Goal: Use online tool/utility: Use online tool/utility

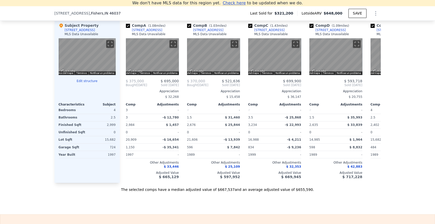
scroll to position [650, 0]
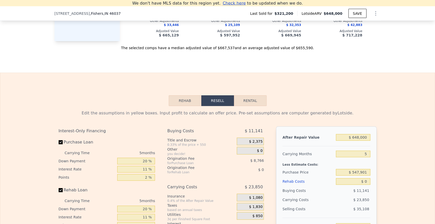
click at [248, 106] on button "Rental" at bounding box center [250, 100] width 33 height 11
select select "30"
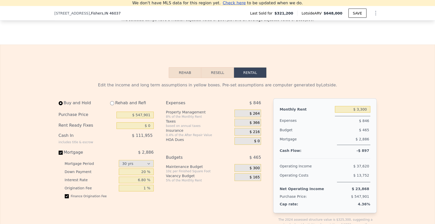
scroll to position [678, 0]
click at [142, 118] on input "$ 547,901" at bounding box center [134, 114] width 37 height 7
click at [146, 118] on input "$ 547,901" at bounding box center [134, 114] width 37 height 7
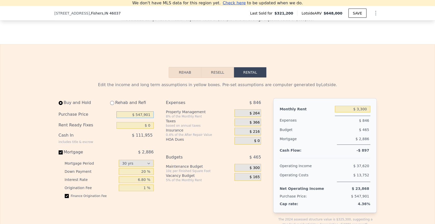
click at [146, 118] on input "$ 547,901" at bounding box center [134, 114] width 37 height 7
click at [145, 118] on input "$ 547,901" at bounding box center [134, 114] width 37 height 7
type input "$ 390,000"
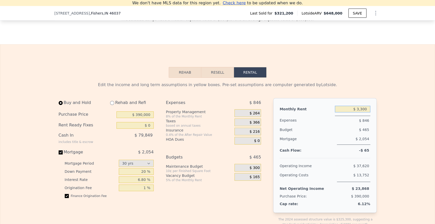
click at [357, 112] on input "$ 3,300" at bounding box center [352, 109] width 35 height 7
click at [360, 112] on input "$ 3,300" at bounding box center [352, 109] width 35 height 7
drag, startPoint x: 372, startPoint y: 106, endPoint x: 361, endPoint y: 117, distance: 15.9
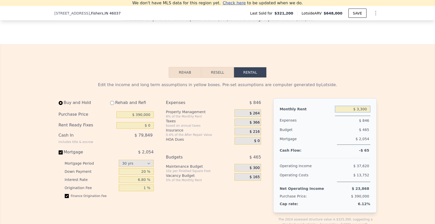
click at [361, 112] on input "$ 3,300" at bounding box center [352, 109] width 35 height 7
click at [252, 145] on div "$ 0" at bounding box center [247, 141] width 27 height 8
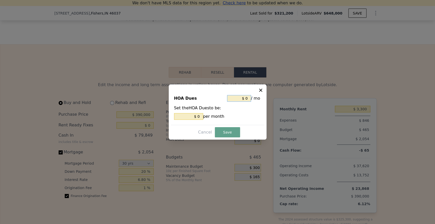
click at [246, 97] on input "$ 0" at bounding box center [239, 98] width 24 height 7
type input "$ 4"
type input "$ 45"
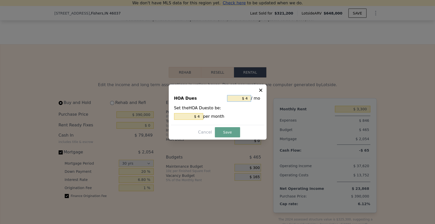
type input "$ 45"
click at [232, 127] on button "Save" at bounding box center [227, 132] width 25 height 10
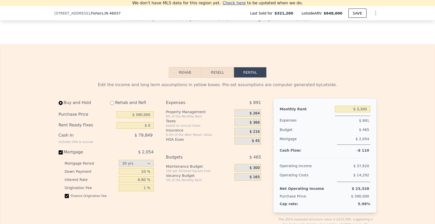
click at [253, 125] on span "$ 366" at bounding box center [255, 122] width 10 height 5
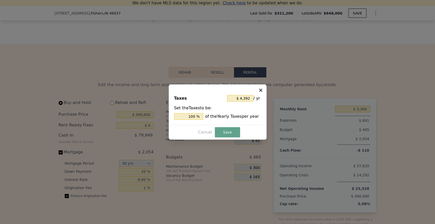
click at [262, 89] on icon at bounding box center [260, 90] width 5 height 5
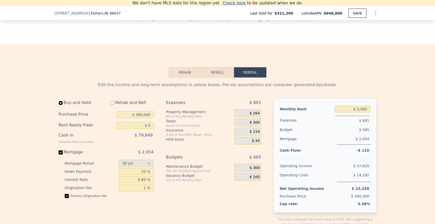
click at [253, 125] on span "$ 366" at bounding box center [255, 122] width 10 height 5
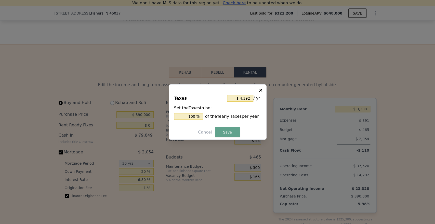
click at [262, 89] on icon at bounding box center [260, 90] width 5 height 5
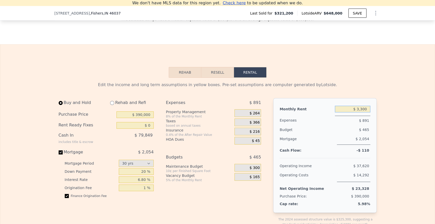
click at [364, 112] on input "$ 3,300" at bounding box center [352, 109] width 35 height 7
click at [366, 112] on input "$ 3,500" at bounding box center [352, 109] width 35 height 7
click at [363, 112] on input "$ 3,500" at bounding box center [352, 109] width 35 height 7
click at [362, 112] on input "$ 3,500" at bounding box center [352, 109] width 35 height 7
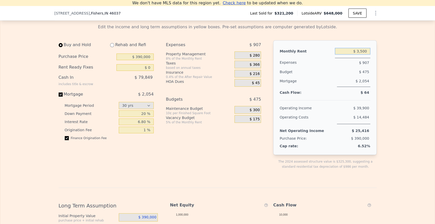
scroll to position [735, 0]
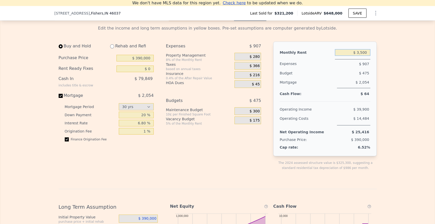
click at [361, 56] on input "$ 3,500" at bounding box center [352, 52] width 35 height 7
click at [134, 61] on input "$ 390,000" at bounding box center [134, 58] width 37 height 7
click at [141, 61] on input "$ 390,000" at bounding box center [134, 58] width 37 height 7
click at [363, 56] on input "$ 3,300" at bounding box center [352, 52] width 35 height 7
type input "$ 3,500"
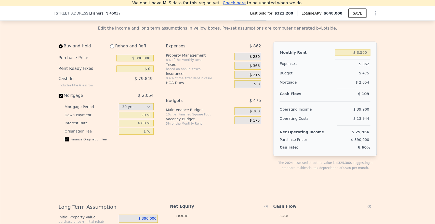
click at [255, 88] on div "$ 0" at bounding box center [247, 84] width 27 height 8
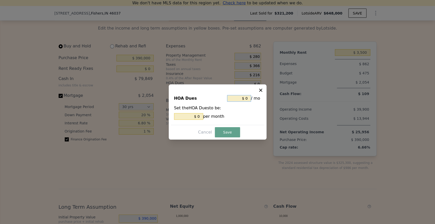
click at [247, 98] on input "$ 0" at bounding box center [239, 98] width 24 height 7
type input "$ 04"
type input "$ 4"
type input "$ 5"
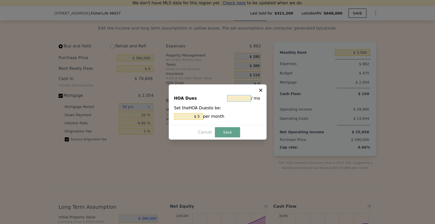
type input "$ 4"
type input "$ 45"
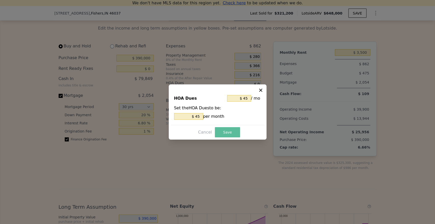
click at [232, 128] on button "Save" at bounding box center [227, 132] width 25 height 10
click at [232, 130] on button "Save" at bounding box center [227, 132] width 25 height 10
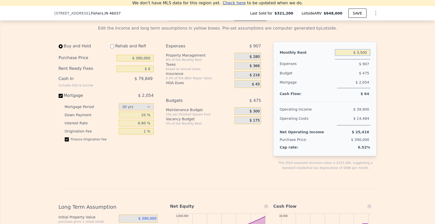
click at [364, 56] on input "$ 3,500" at bounding box center [352, 52] width 35 height 7
click at [139, 61] on input "$ 390,000" at bounding box center [134, 58] width 37 height 7
click at [355, 56] on input "$ 3,500" at bounding box center [352, 52] width 35 height 7
click at [360, 56] on input "$ 3,500" at bounding box center [352, 52] width 35 height 7
click at [162, 71] on div "Buy and Hold Rehab and Refi Purchase Price $ 390,000 Rent Ready Fixes $ 0 Cash …" at bounding box center [162, 110] width 207 height 137
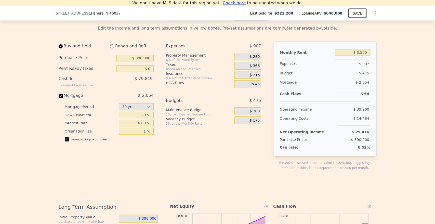
drag, startPoint x: 153, startPoint y: 69, endPoint x: 169, endPoint y: 62, distance: 17.9
click at [152, 69] on div "Buy and Hold Rehab and Refi Purchase Price $ 390,000 Rent Ready Fixes $ 0 Cash …" at bounding box center [108, 110] width 99 height 137
click at [146, 61] on input "$ 390,000" at bounding box center [134, 58] width 37 height 7
click at [367, 56] on input "$ 3,500" at bounding box center [352, 52] width 35 height 7
click at [361, 56] on input "$ 3,500" at bounding box center [352, 52] width 35 height 7
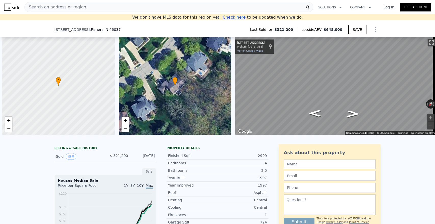
select select "30"
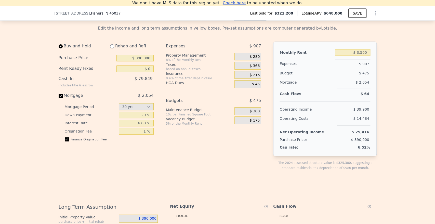
click at [359, 56] on input "$ 3,500" at bounding box center [352, 52] width 35 height 7
click at [360, 56] on input "$ 3,500" at bounding box center [352, 52] width 35 height 7
type input "$ 3,300"
